Goal: Task Accomplishment & Management: Manage account settings

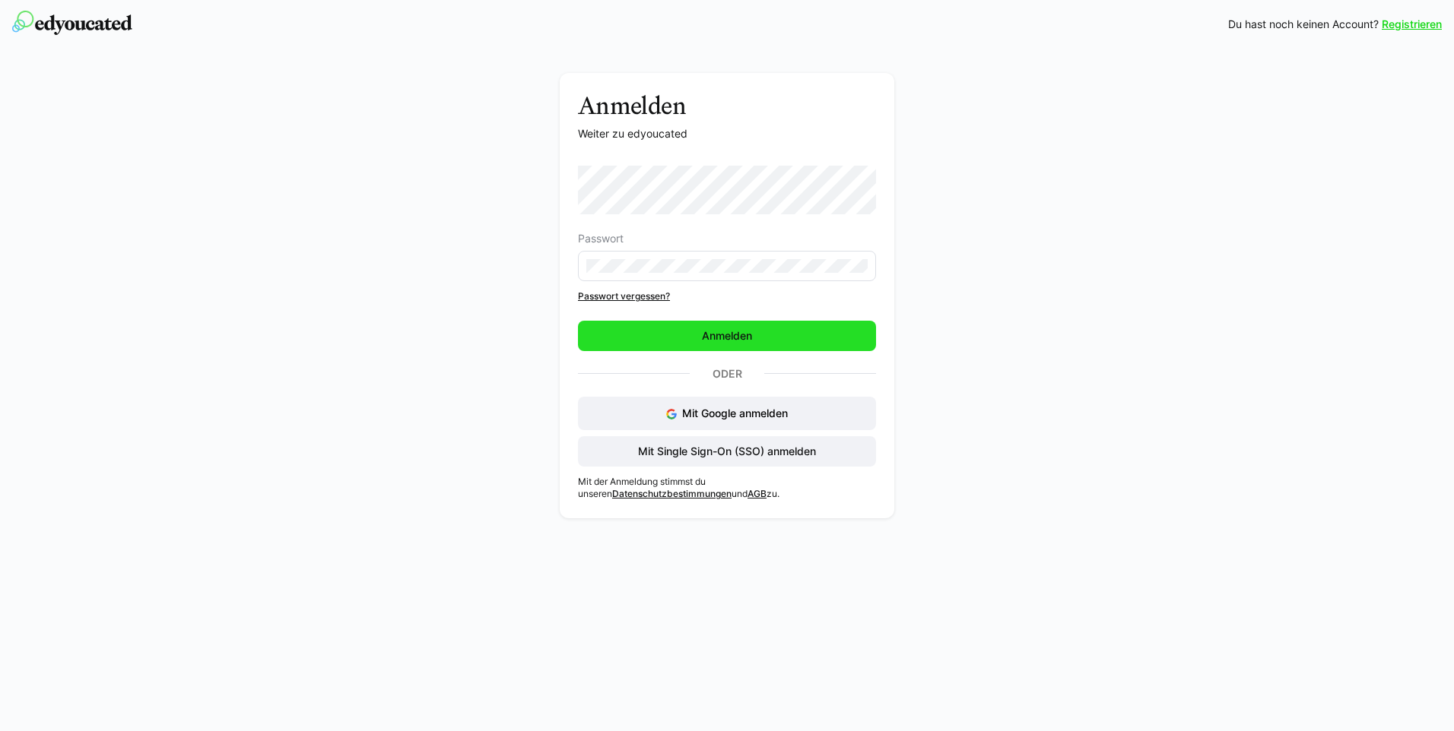
click at [769, 336] on span "Anmelden" at bounding box center [727, 336] width 298 height 30
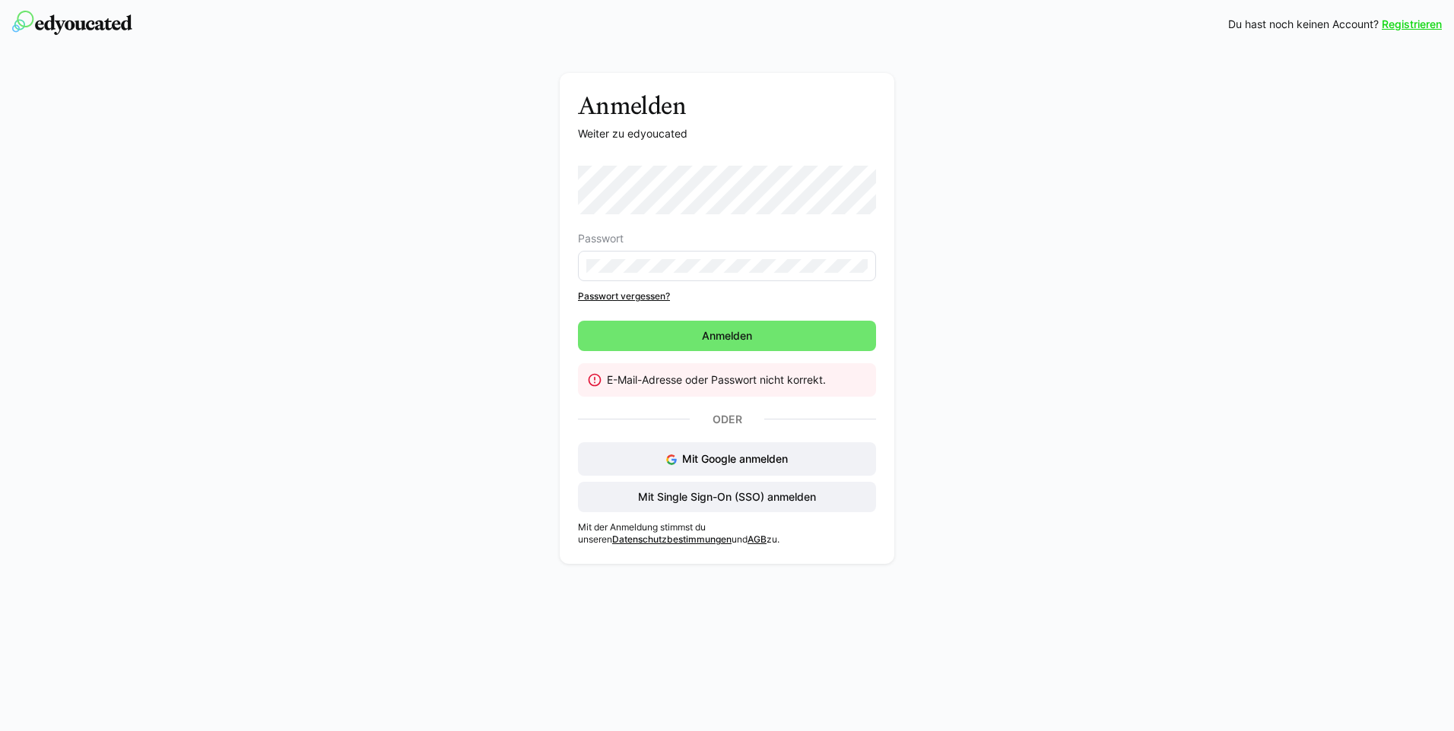
click at [837, 278] on eds-input at bounding box center [727, 266] width 298 height 30
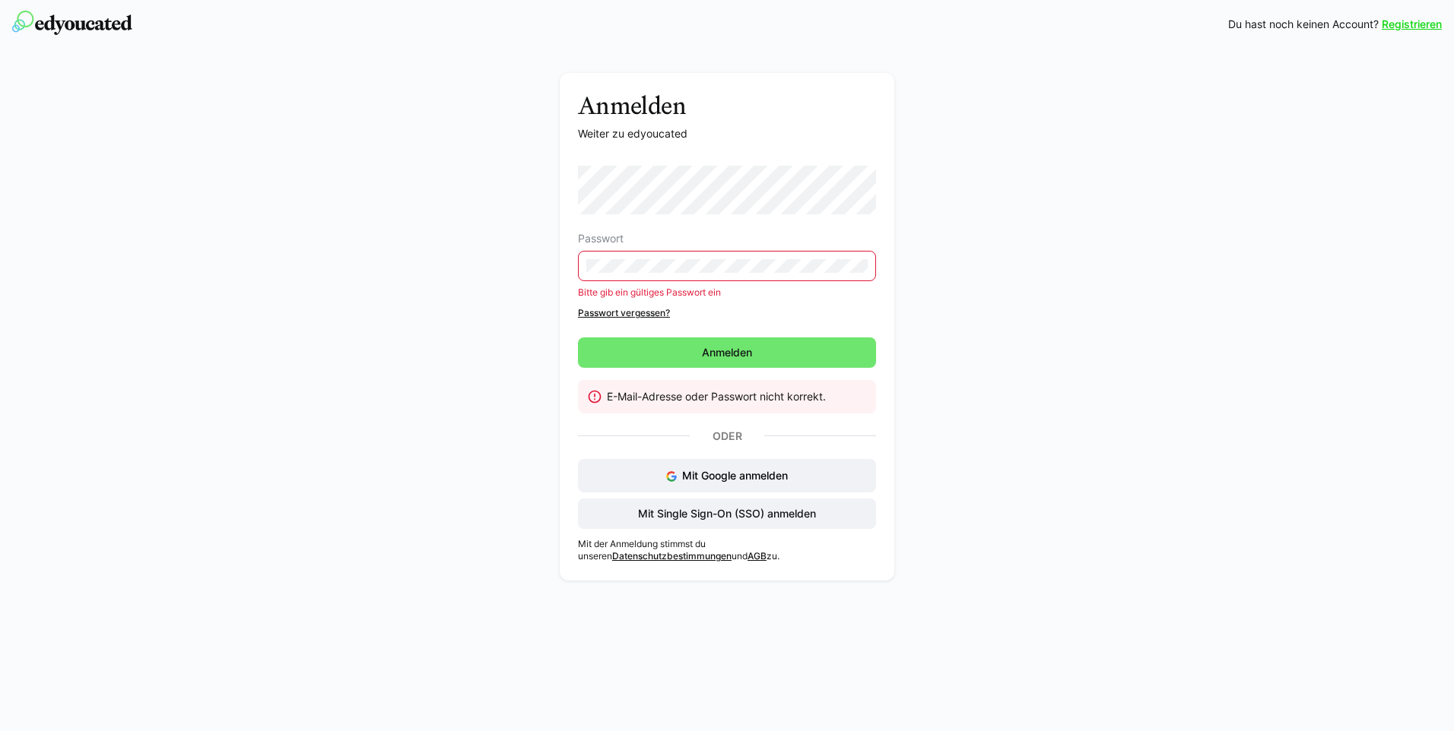
click at [701, 276] on eds-input at bounding box center [727, 266] width 298 height 30
click at [709, 274] on eds-input at bounding box center [727, 266] width 298 height 30
click at [821, 346] on span "Anmelden" at bounding box center [727, 353] width 298 height 30
click at [786, 349] on span "Anmelden" at bounding box center [727, 353] width 298 height 30
click at [566, 249] on div "Anmelden Weiter zu edyoucated Passwort Bitte gib ein gültiges Passwort ein Pass…" at bounding box center [727, 327] width 334 height 508
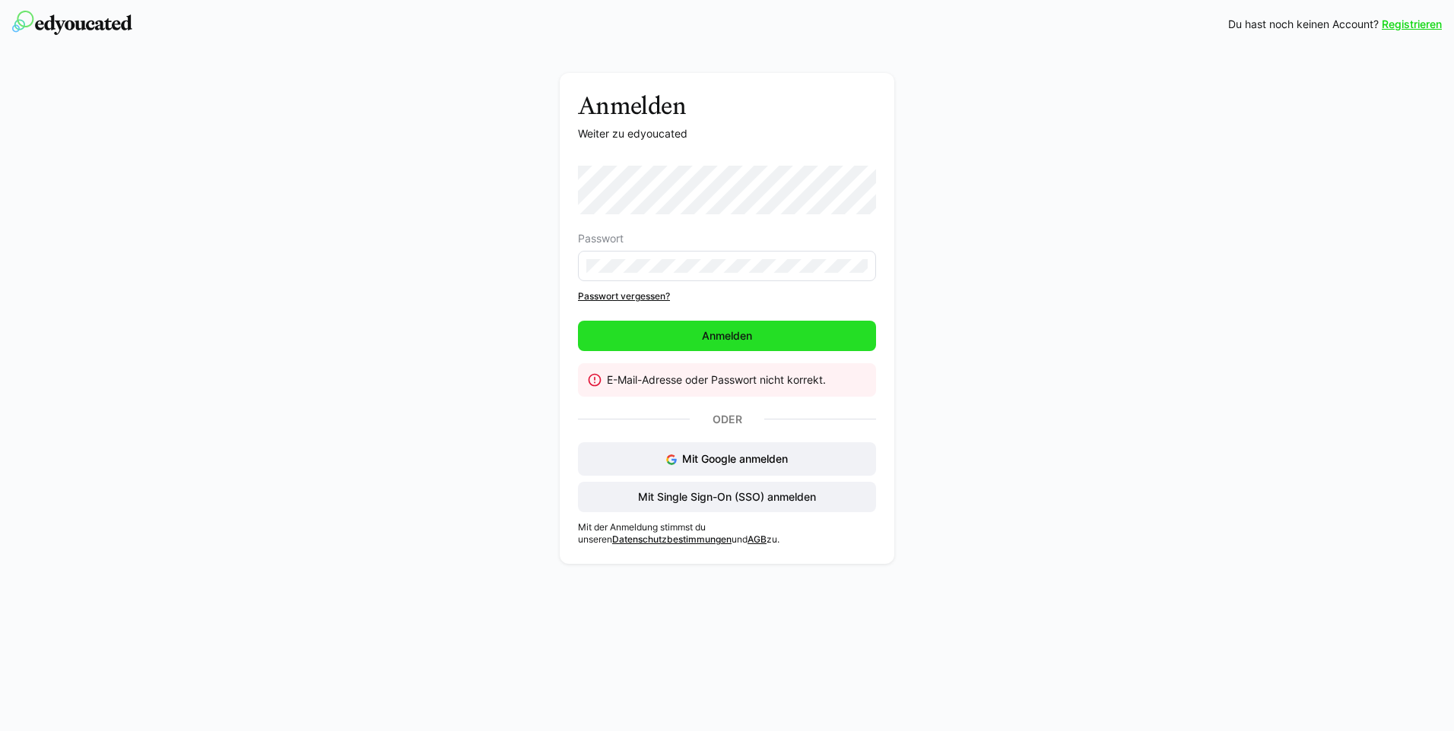
click at [735, 332] on span "Anmelden" at bounding box center [726, 335] width 55 height 15
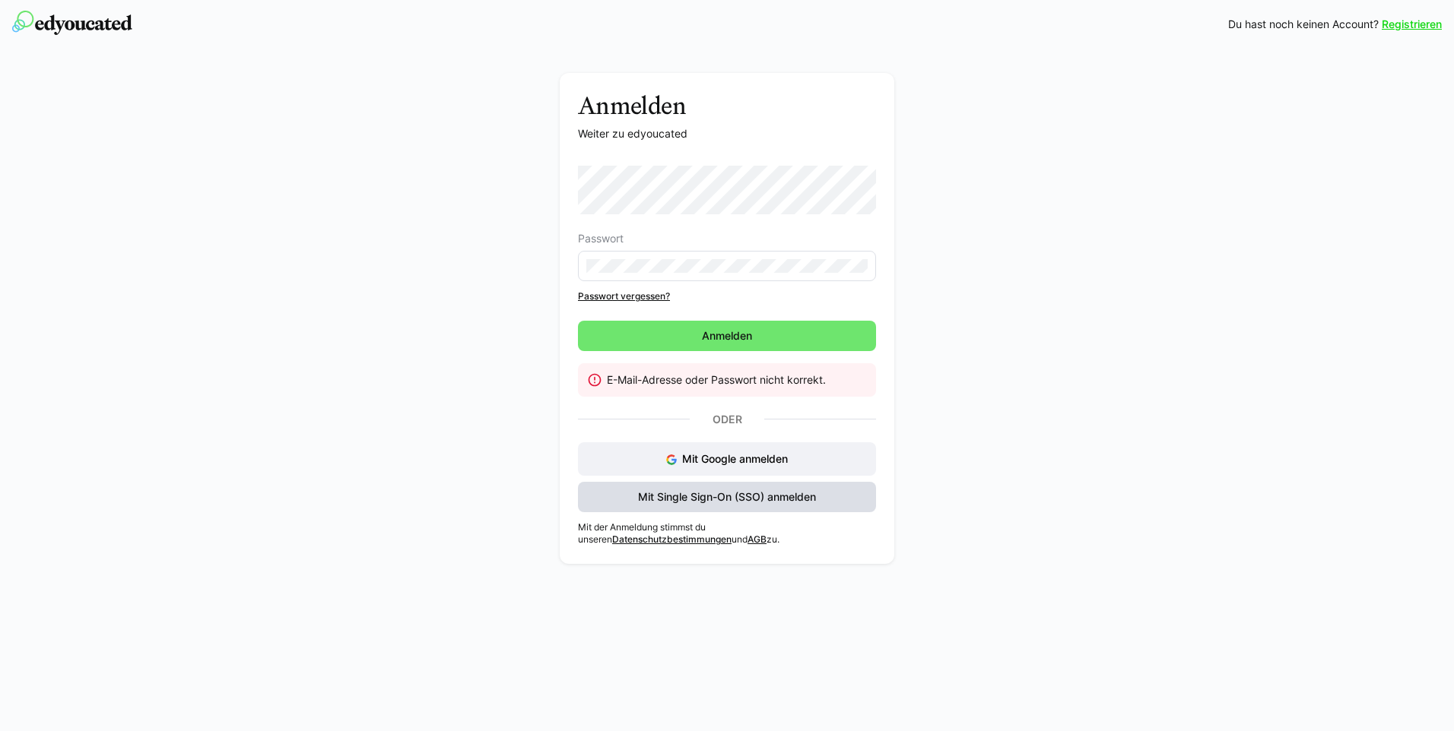
click at [740, 499] on span "Mit Single Sign-On (SSO) anmelden" at bounding box center [727, 497] width 182 height 15
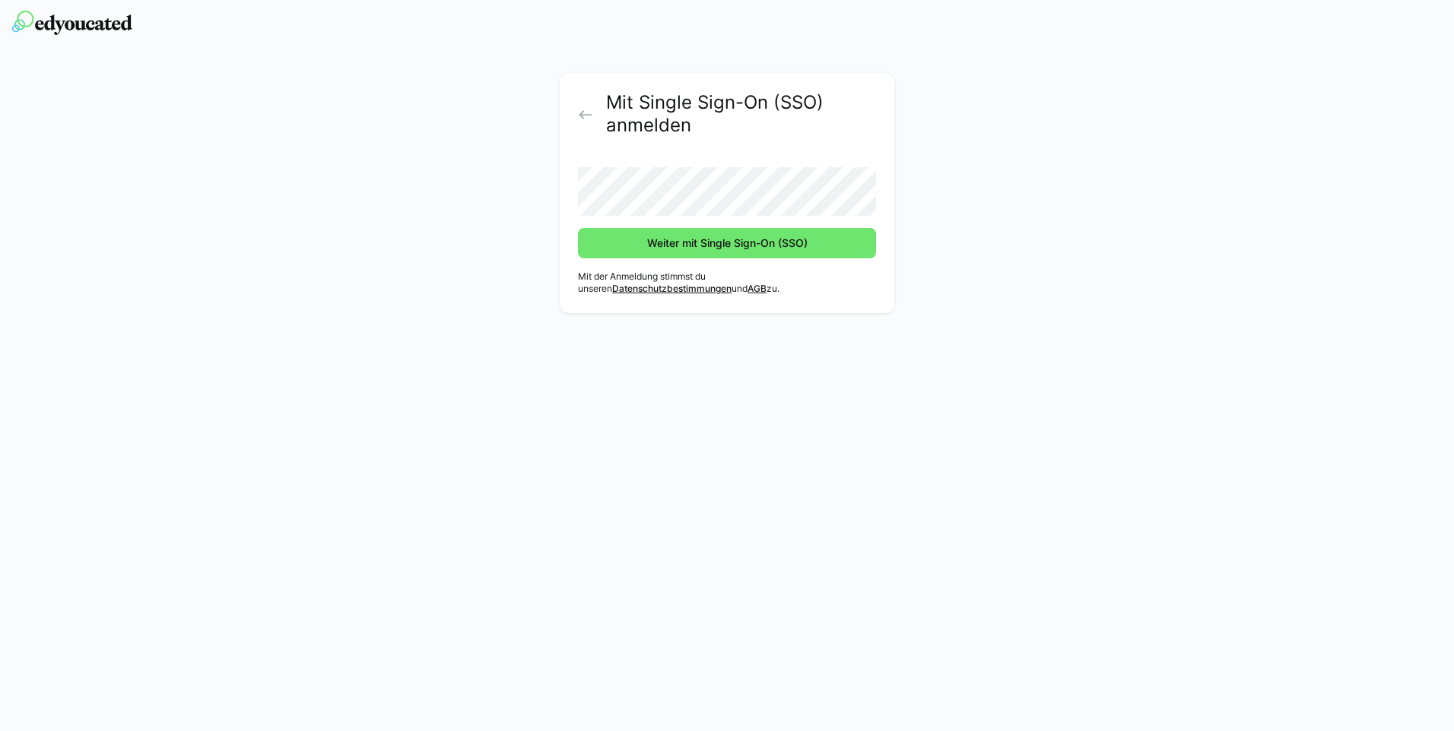
click at [583, 111] on eds-icon at bounding box center [585, 114] width 15 height 15
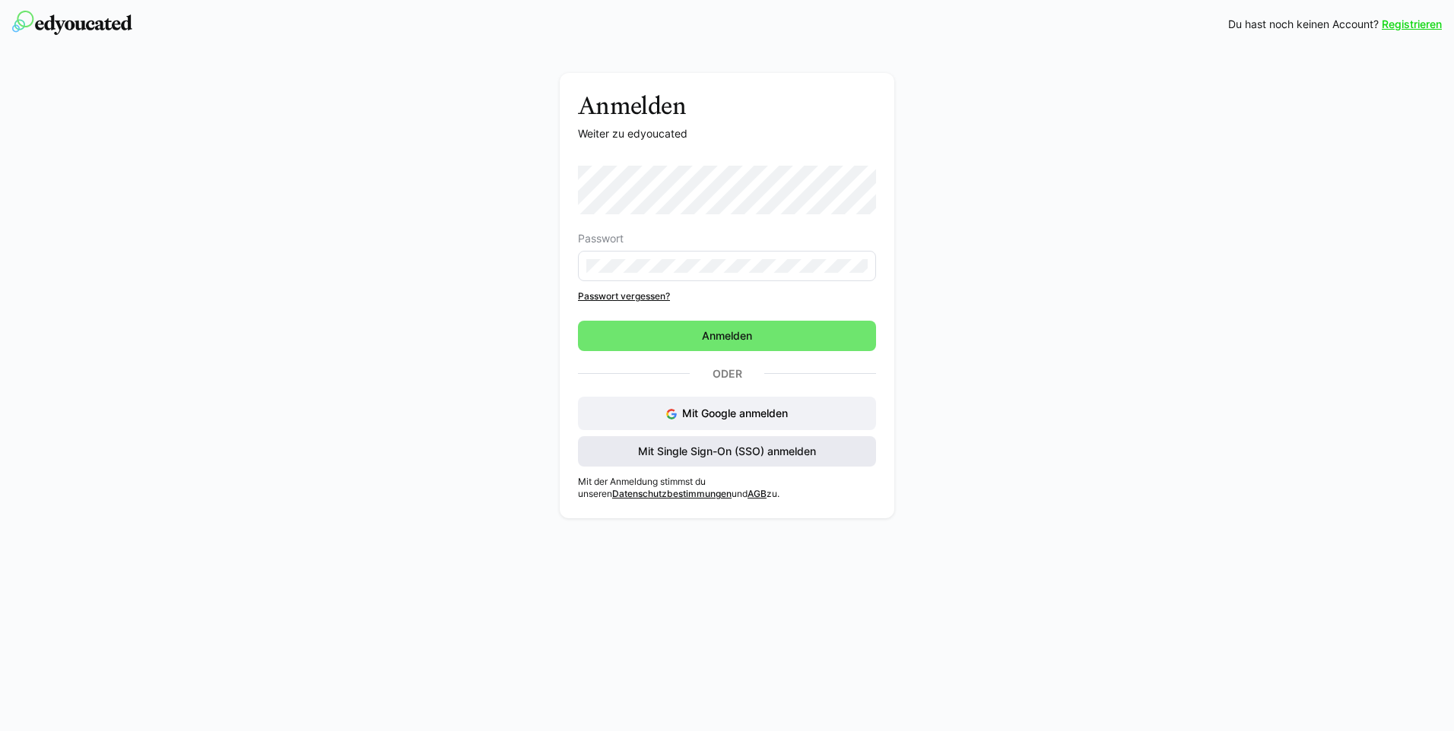
click at [743, 454] on span "Mit Single Sign-On (SSO) anmelden" at bounding box center [727, 451] width 182 height 15
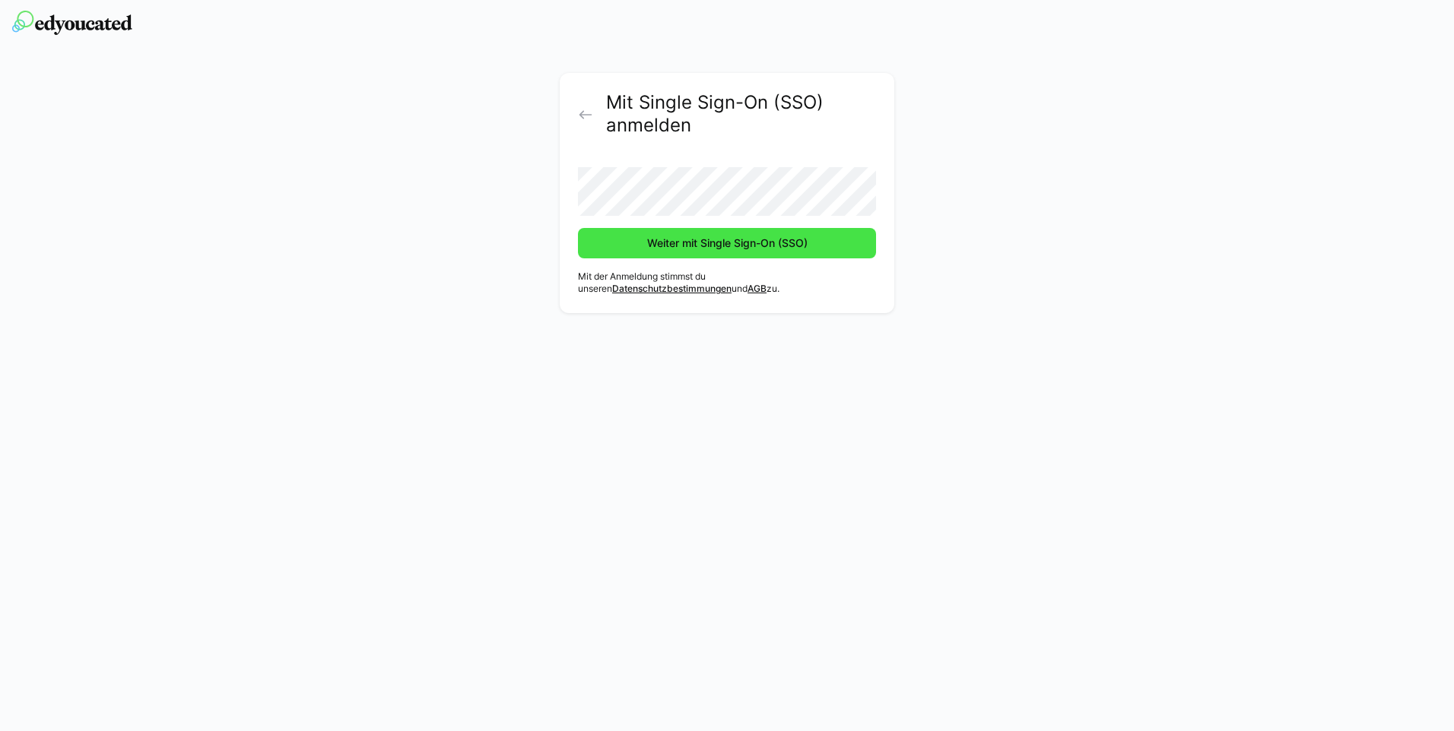
click at [707, 239] on span "Weiter mit Single Sign-On (SSO)" at bounding box center [727, 243] width 165 height 15
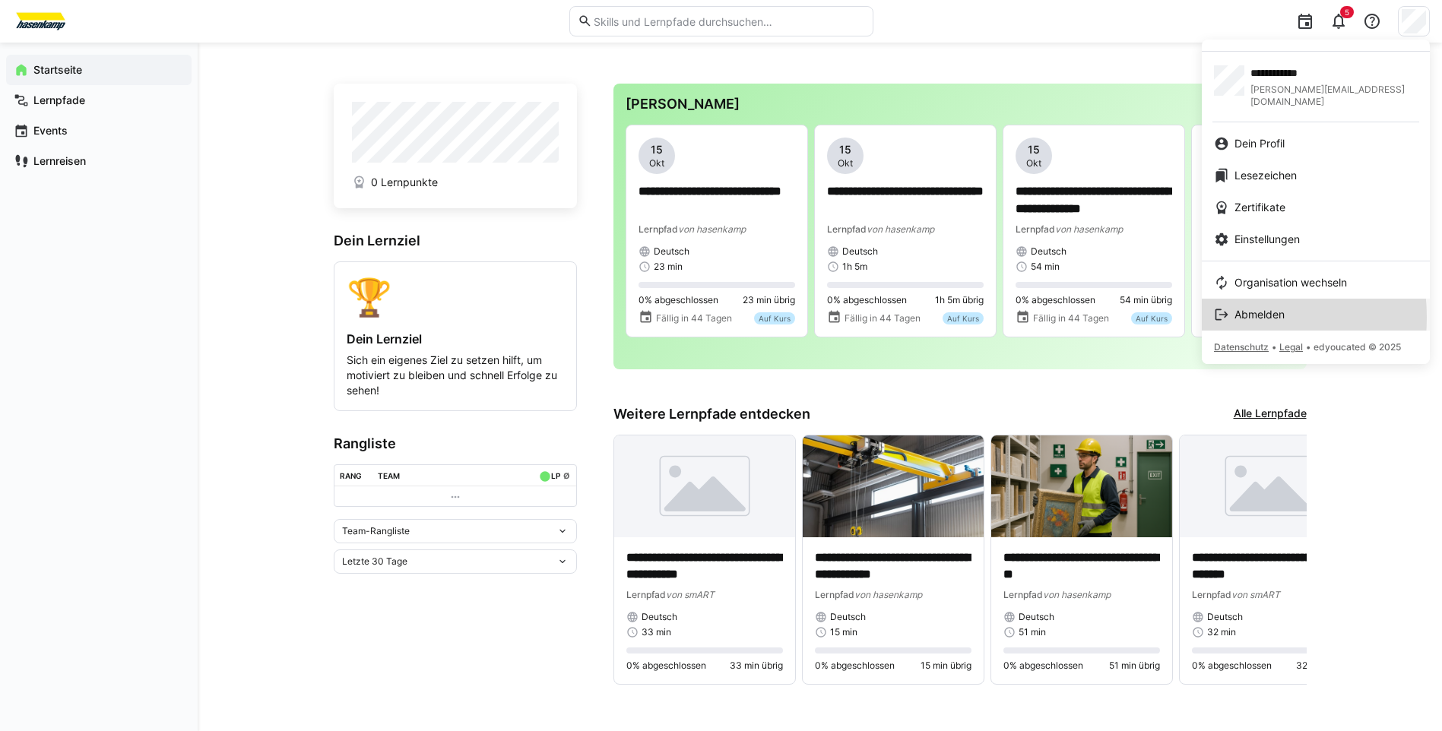
click at [1213, 306] on link "Abmelden" at bounding box center [1316, 315] width 228 height 32
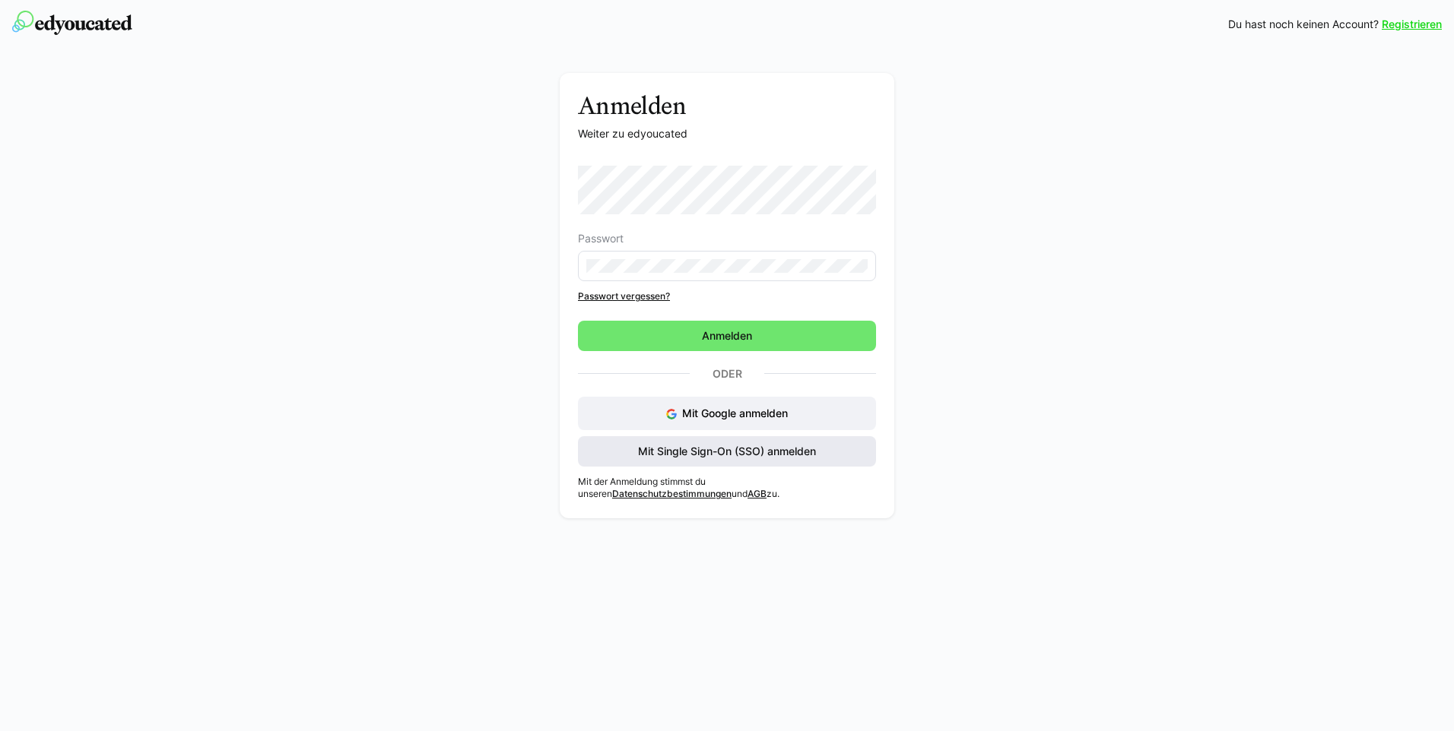
click at [681, 452] on span "Mit Single Sign-On (SSO) anmelden" at bounding box center [727, 451] width 182 height 15
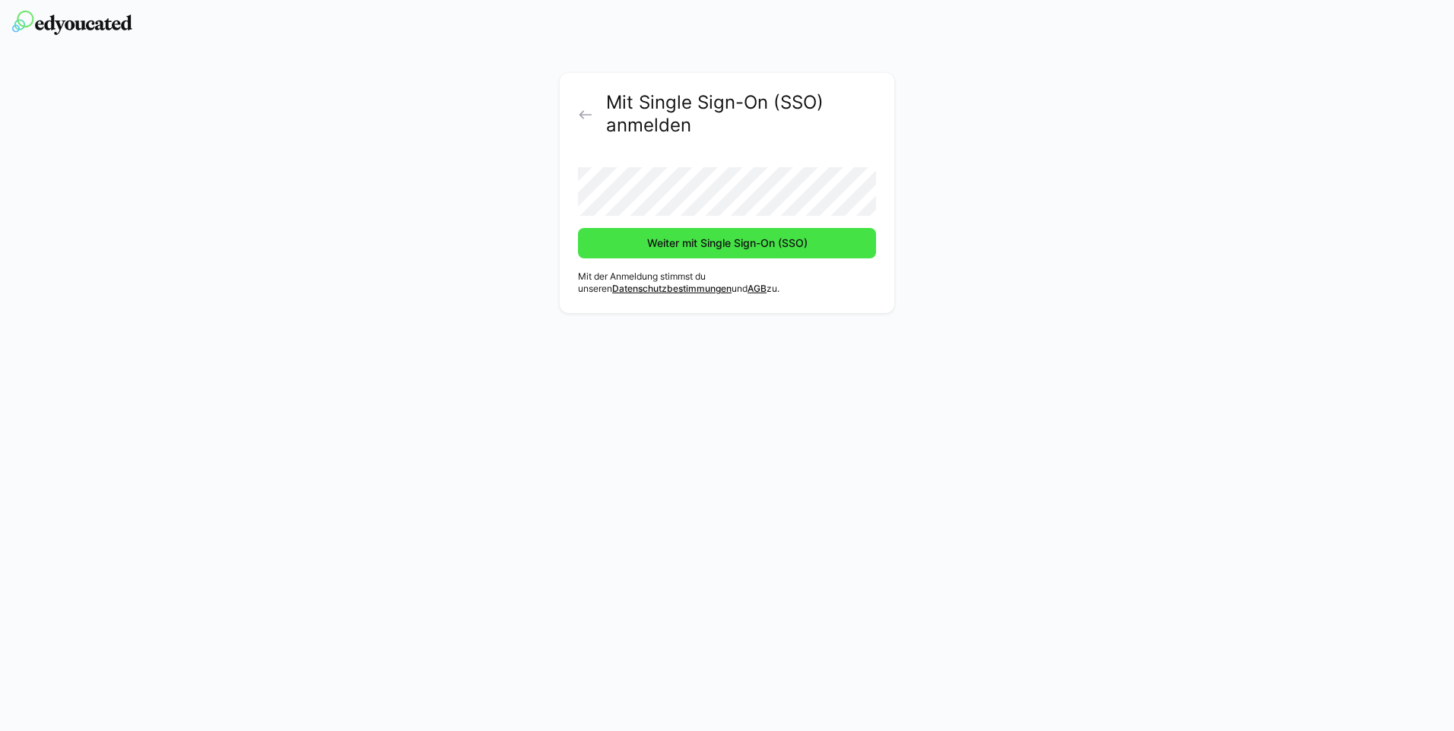
click at [674, 249] on span "Weiter mit Single Sign-On (SSO)" at bounding box center [727, 243] width 165 height 15
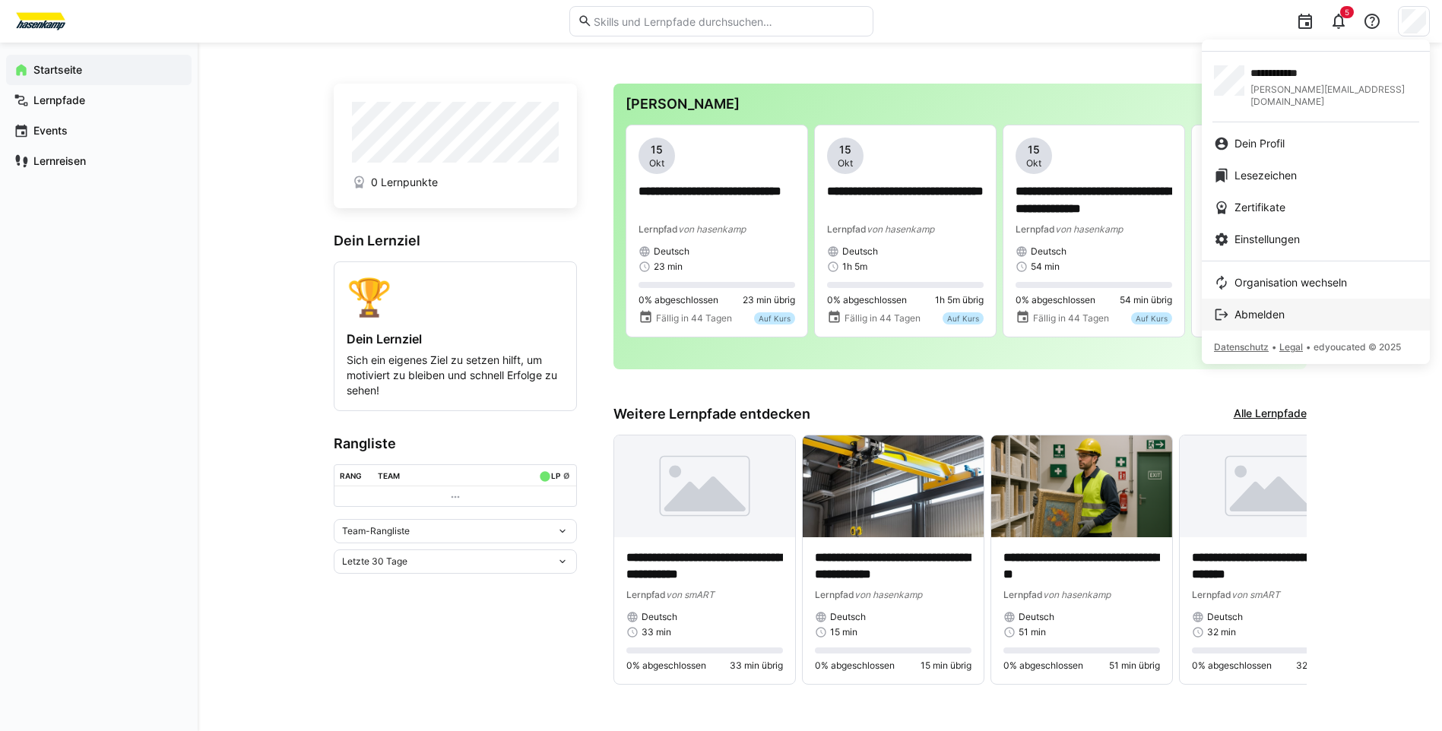
click at [1271, 307] on span "Abmelden" at bounding box center [1260, 314] width 50 height 15
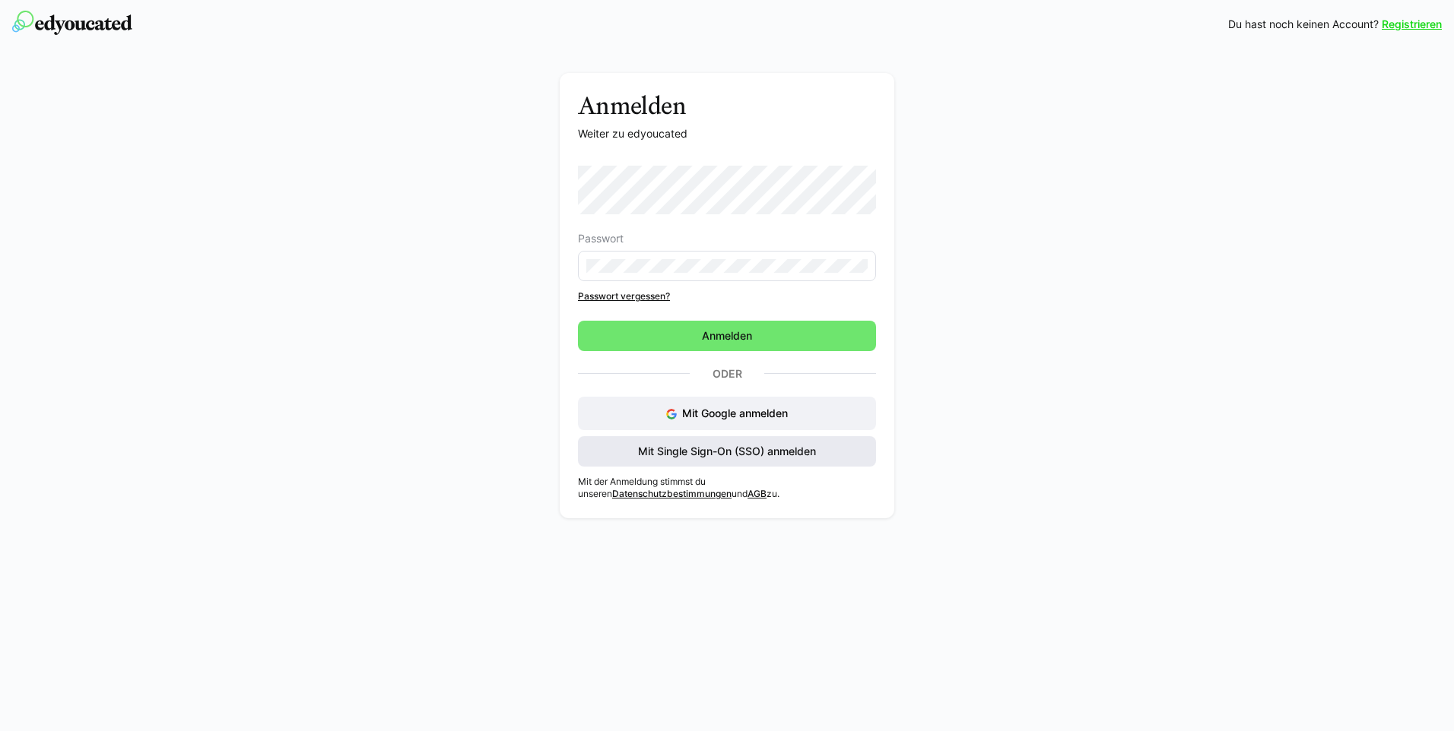
click at [752, 458] on span "Mit Single Sign-On (SSO) anmelden" at bounding box center [727, 451] width 182 height 15
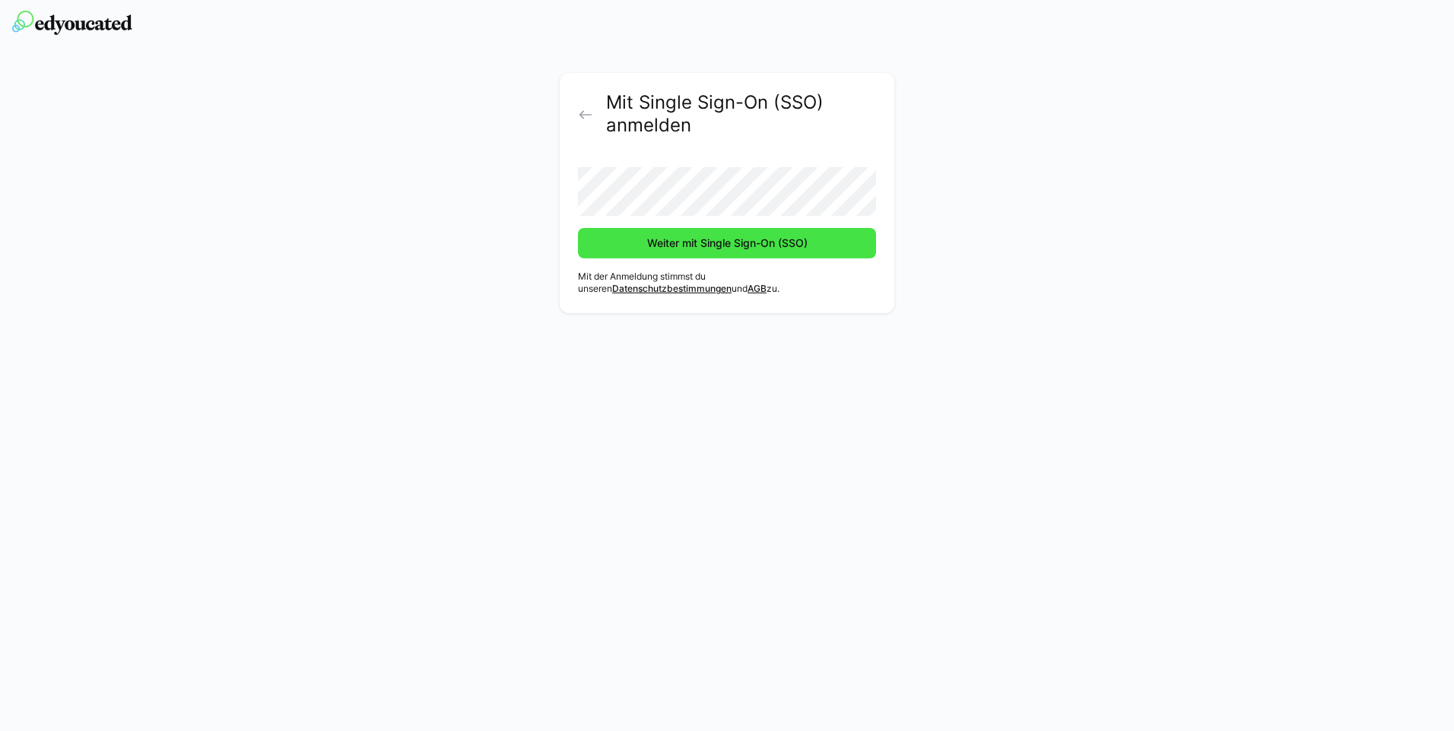
click at [705, 247] on span "Weiter mit Single Sign-On (SSO)" at bounding box center [727, 243] width 165 height 15
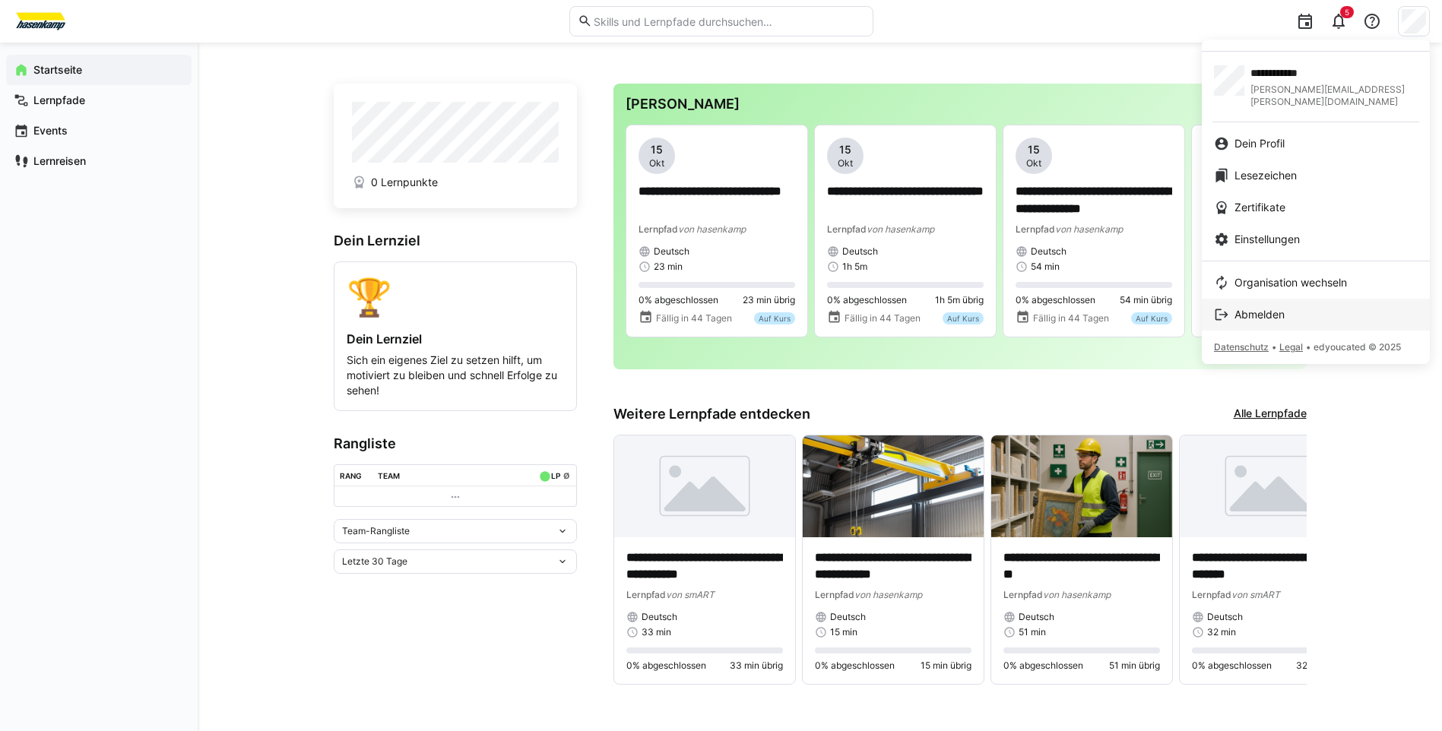
click at [1298, 307] on div "Abmelden" at bounding box center [1316, 314] width 204 height 15
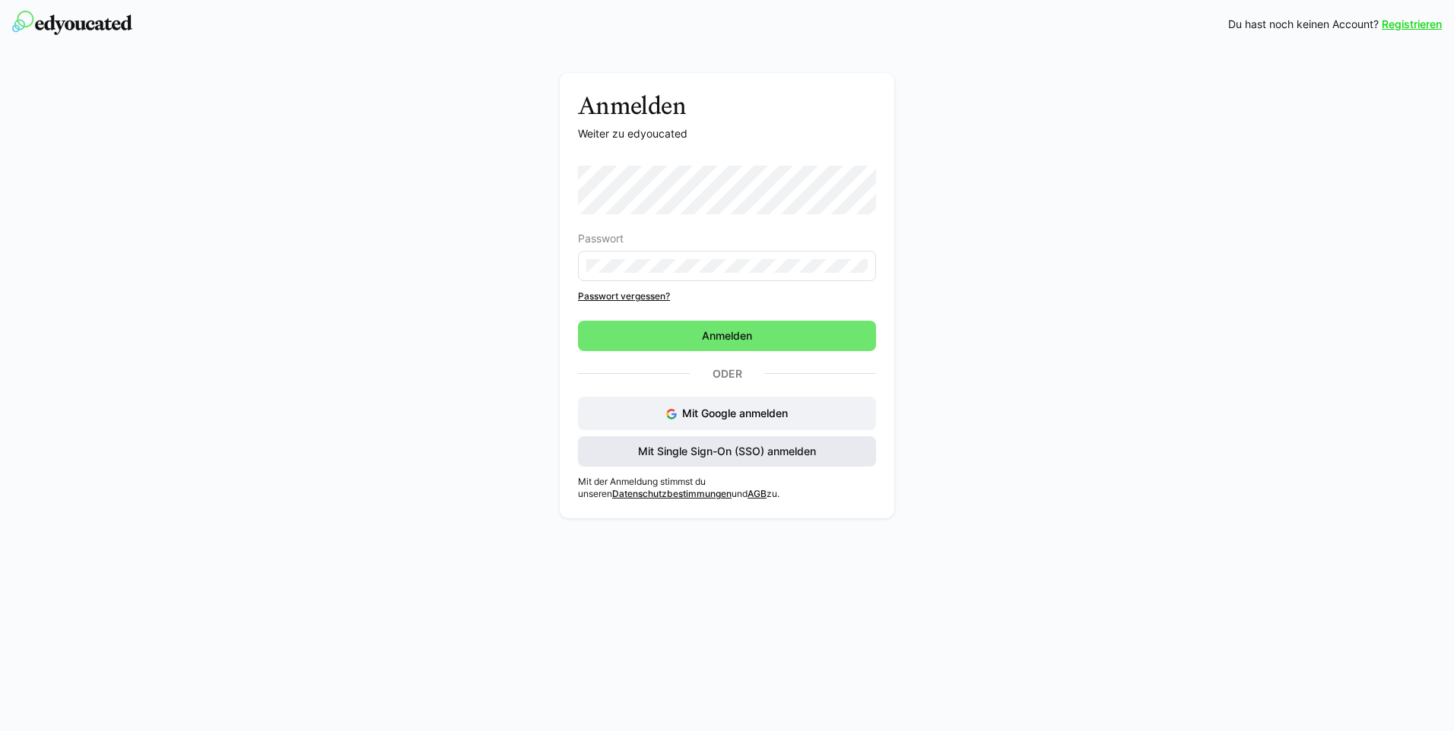
click at [724, 455] on span "Mit Single Sign-On (SSO) anmelden" at bounding box center [727, 451] width 182 height 15
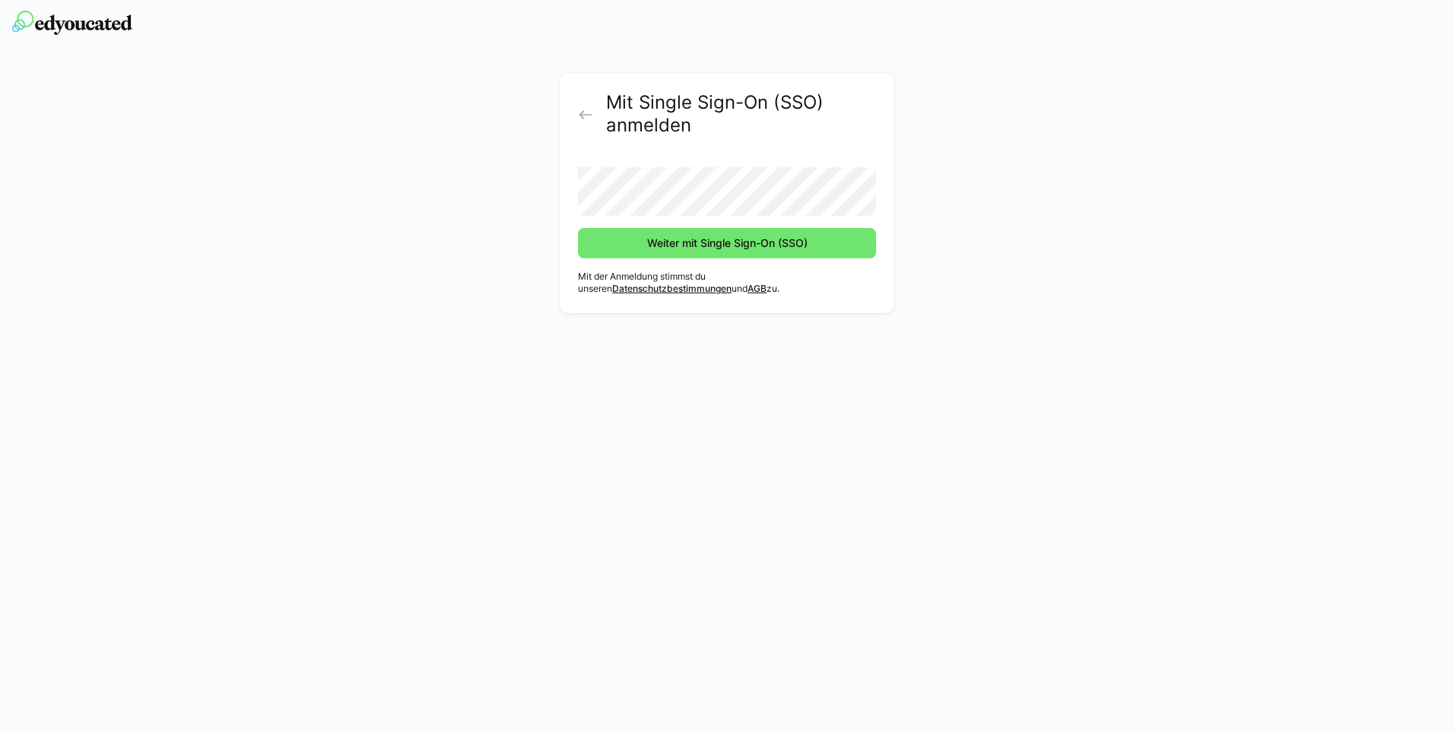
click at [1004, 227] on div "Mit Single Sign-On (SSO) anmelden Weiter mit Single Sign-On (SSO) Mit der Anmel…" at bounding box center [727, 197] width 857 height 248
click at [690, 246] on span "Weiter mit Single Sign-On (SSO)" at bounding box center [727, 243] width 165 height 15
